Goal: Information Seeking & Learning: Understand process/instructions

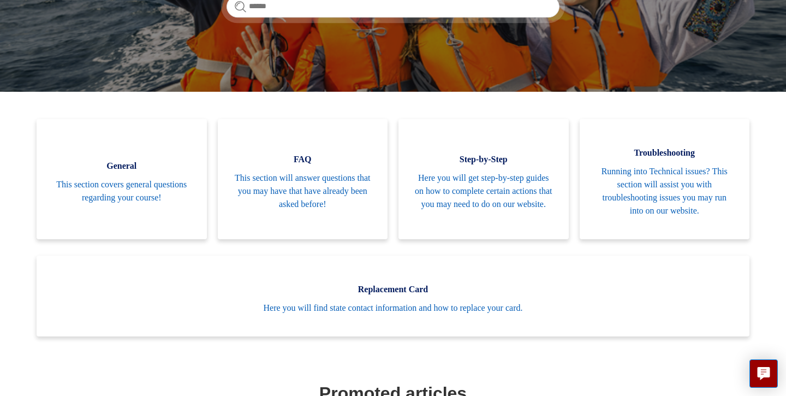
scroll to position [195, 0]
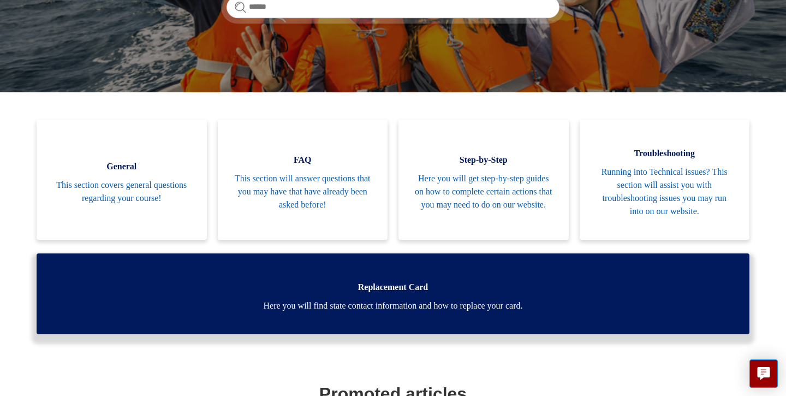
click at [432, 315] on link "Replacement Card Here you will find state contact information and how to replac…" at bounding box center [393, 293] width 713 height 81
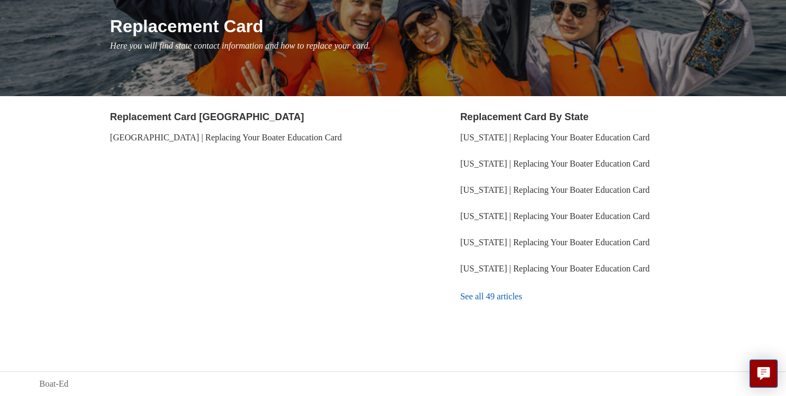
scroll to position [130, 0]
click at [499, 298] on link "See all 49 articles" at bounding box center [603, 296] width 286 height 29
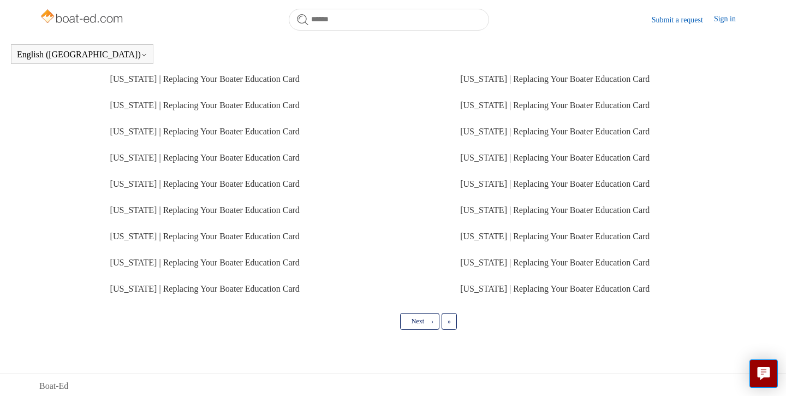
scroll to position [284, 0]
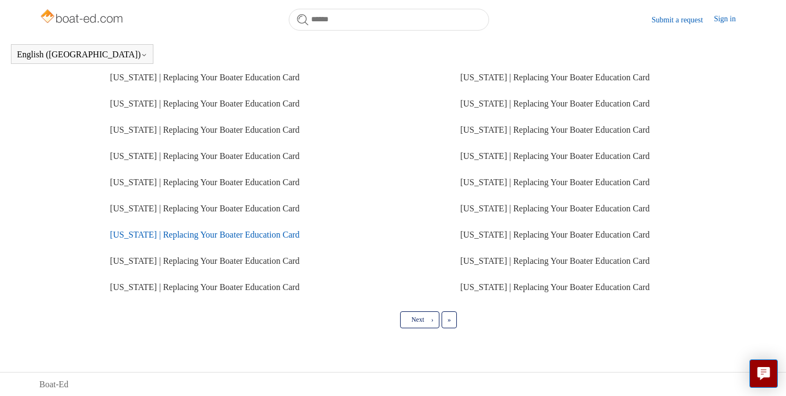
click at [259, 235] on link "[US_STATE] | Replacing Your Boater Education Card" at bounding box center [204, 234] width 189 height 9
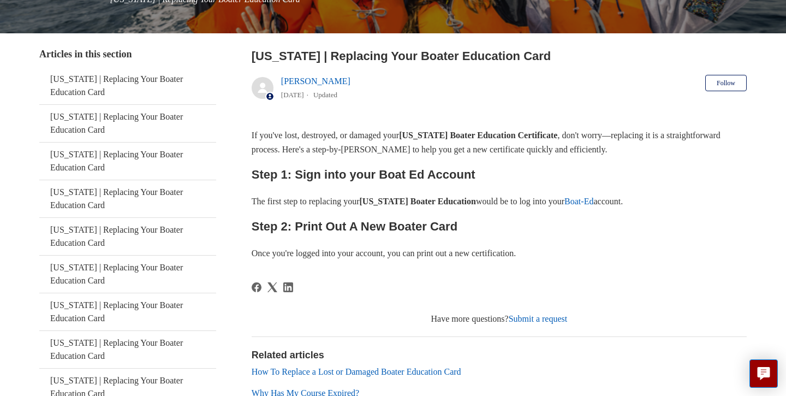
scroll to position [177, 0]
click at [593, 202] on link "Boat-Ed" at bounding box center [578, 200] width 29 height 9
